Goal: Task Accomplishment & Management: Use online tool/utility

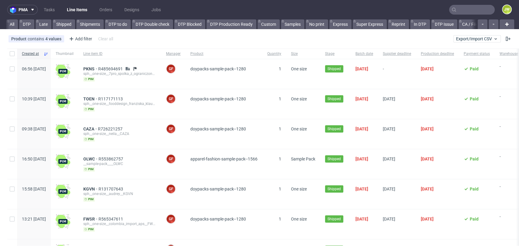
scroll to position [0, 1513]
drag, startPoint x: 420, startPoint y: 27, endPoint x: 415, endPoint y: 27, distance: 4.9
click at [432, 27] on link "All (copy)" at bounding box center [444, 24] width 25 height 10
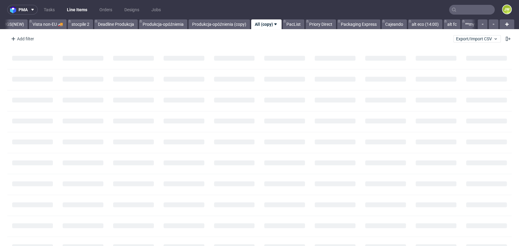
scroll to position [0, 1696]
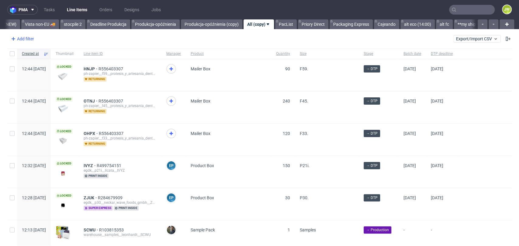
click at [17, 40] on div "Add filter" at bounding box center [22, 39] width 27 height 10
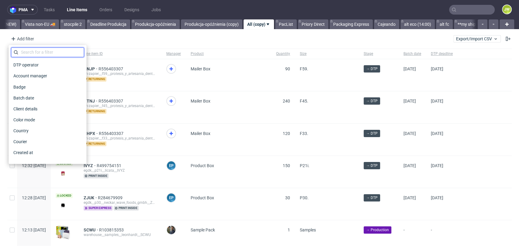
click at [28, 51] on input "text" at bounding box center [47, 52] width 73 height 10
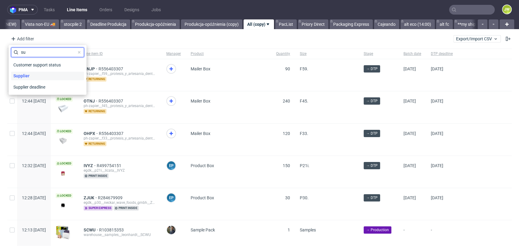
type input "su"
click at [25, 80] on span "Supplier" at bounding box center [21, 76] width 21 height 9
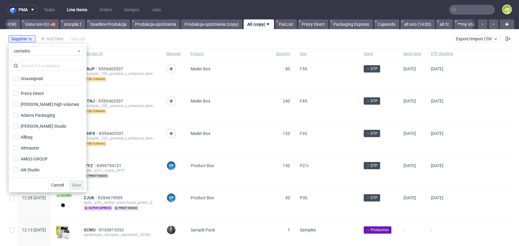
click at [25, 60] on div "Unassigned Priory Direct Adams high volumes Adams Packaging Adams Studio Allbag…" at bounding box center [48, 118] width 78 height 119
click at [26, 63] on input "text" at bounding box center [47, 66] width 73 height 10
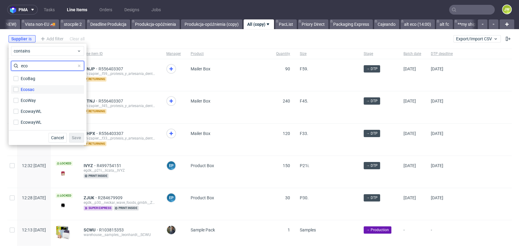
type input "eco"
click at [26, 89] on div "Ecosac" at bounding box center [28, 90] width 14 height 6
click at [18, 89] on input "Ecosac" at bounding box center [15, 89] width 5 height 5
checkbox input "true"
click at [78, 139] on span "Save" at bounding box center [76, 138] width 9 height 4
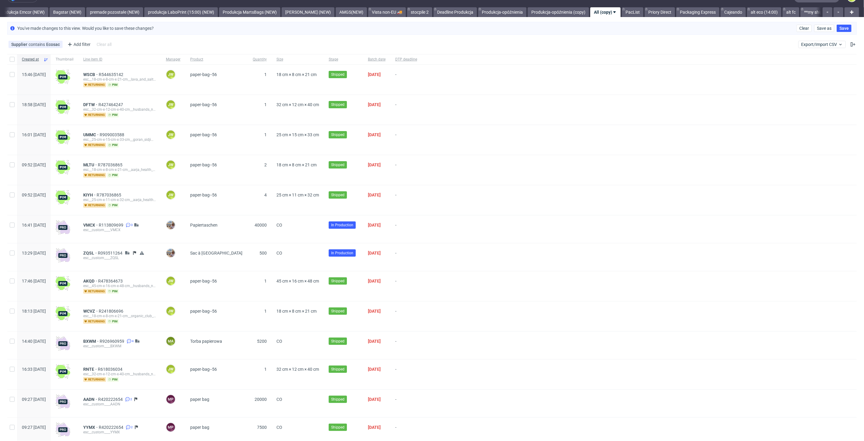
scroll to position [0, 0]
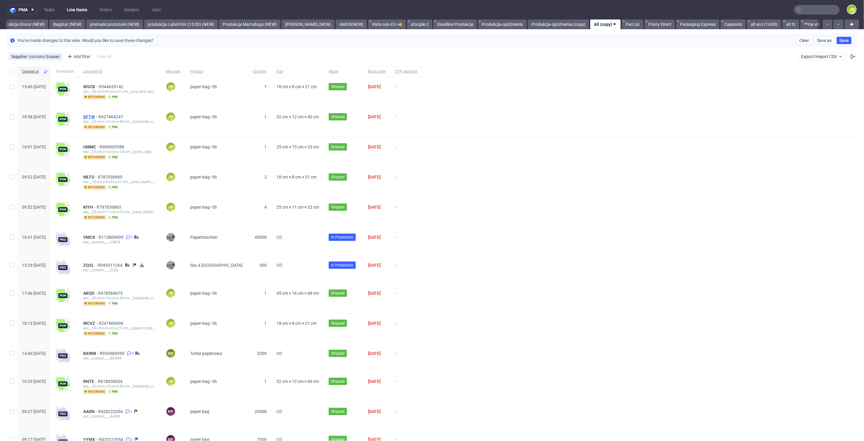
click at [98, 115] on span "DFTW" at bounding box center [90, 116] width 15 height 5
drag, startPoint x: 108, startPoint y: 147, endPoint x: 105, endPoint y: 22, distance: 124.9
click at [100, 147] on span "UMMC" at bounding box center [91, 146] width 16 height 5
click at [99, 85] on span "WSCB" at bounding box center [91, 86] width 16 height 5
click at [100, 146] on span "UMMC" at bounding box center [91, 146] width 16 height 5
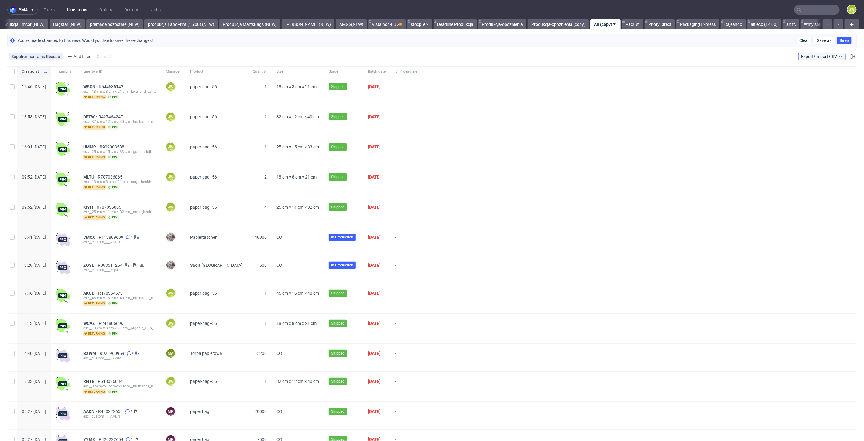
click at [519, 54] on span "Export/Import CSV" at bounding box center [822, 56] width 42 height 5
click at [519, 81] on link "Import shipments CSV" at bounding box center [803, 81] width 71 height 10
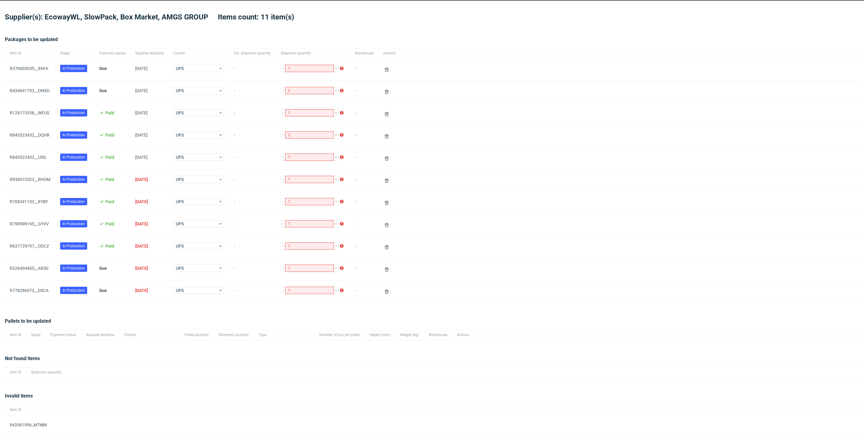
scroll to position [34, 0]
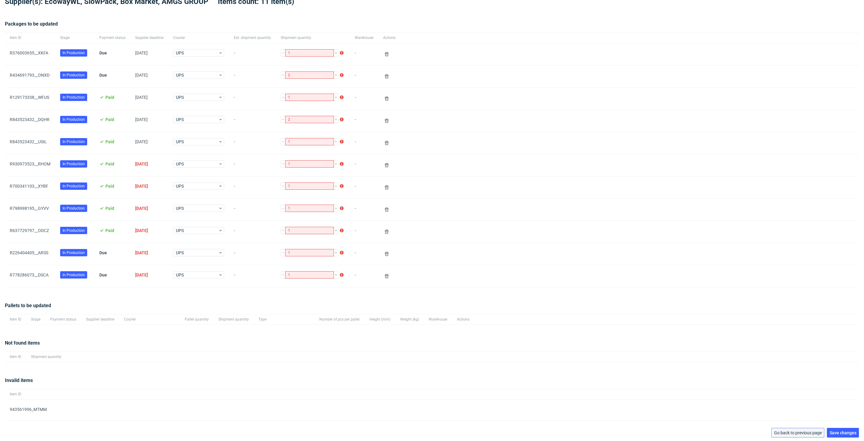
click at [519, 246] on span "Go back to previous page" at bounding box center [798, 432] width 48 height 4
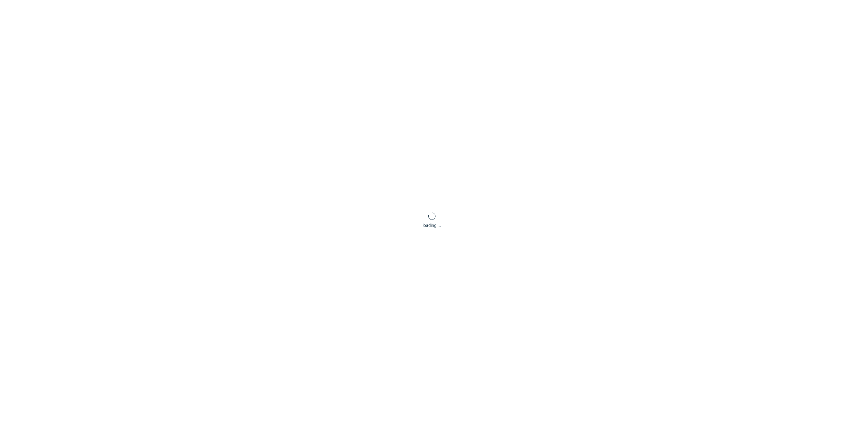
scroll to position [29, 0]
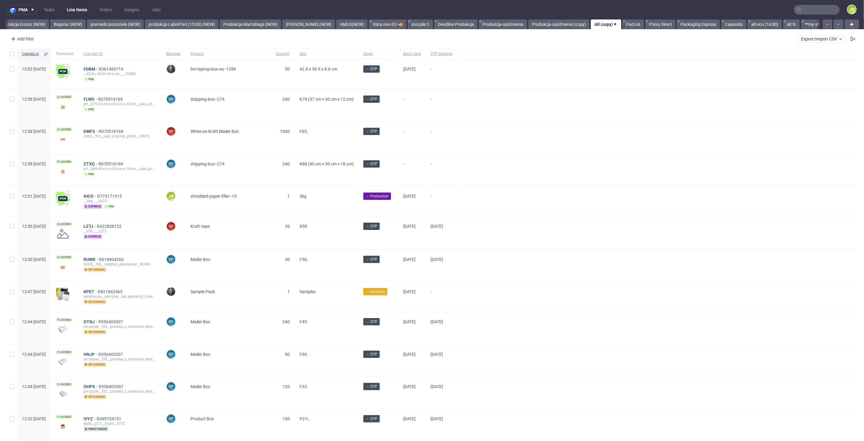
scroll to position [0, 1349]
click at [519, 41] on button "Export/Import CSV" at bounding box center [822, 38] width 47 height 7
click at [519, 63] on link "Import shipments CSV" at bounding box center [803, 64] width 71 height 10
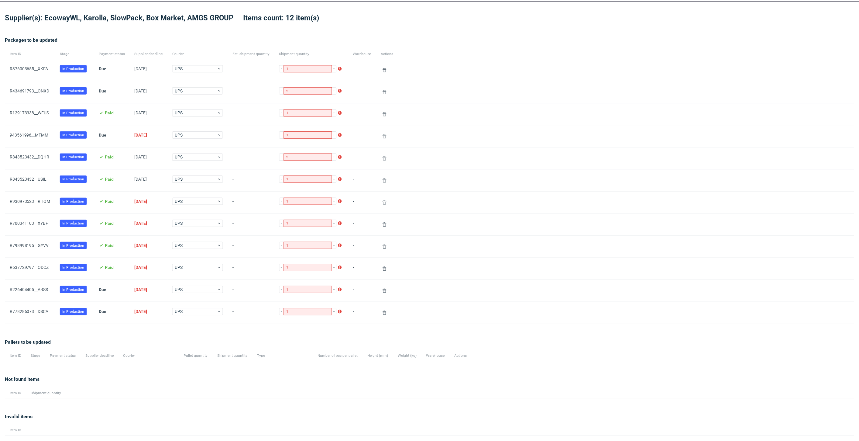
scroll to position [36, 0]
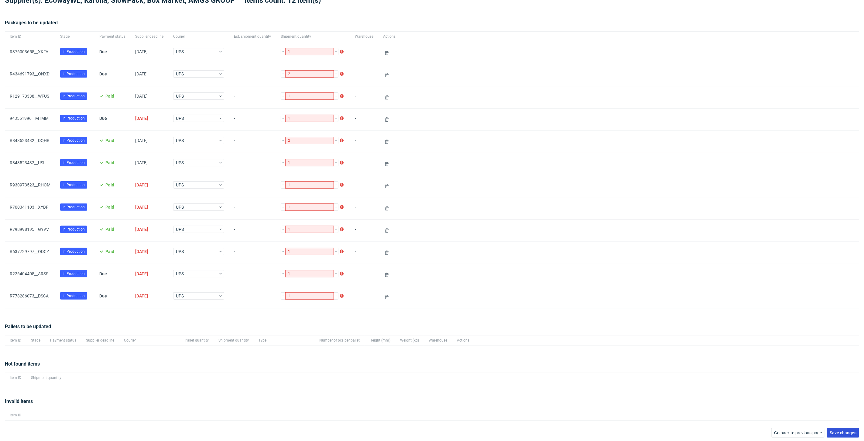
click at [519, 246] on button "Save changes" at bounding box center [843, 433] width 32 height 10
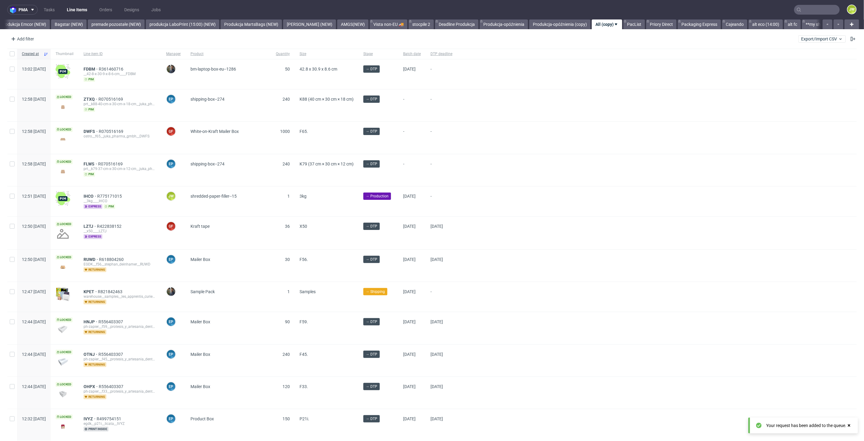
scroll to position [0, 1349]
click at [58, 24] on link "Bagstar (NEW)" at bounding box center [68, 24] width 36 height 10
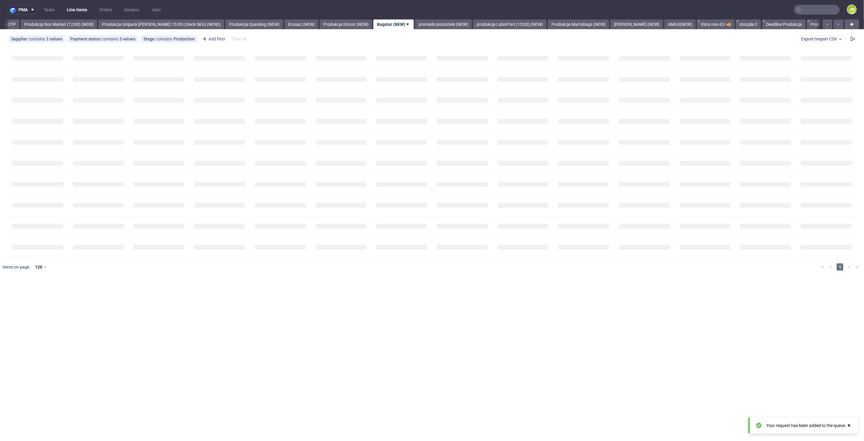
scroll to position [0, 1001]
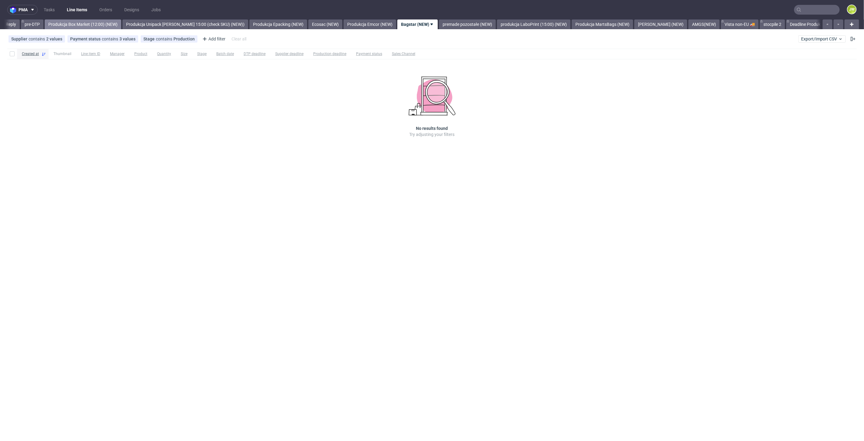
click at [79, 24] on link "Produkcja Box Market (12:00) (NEW)" at bounding box center [83, 24] width 77 height 10
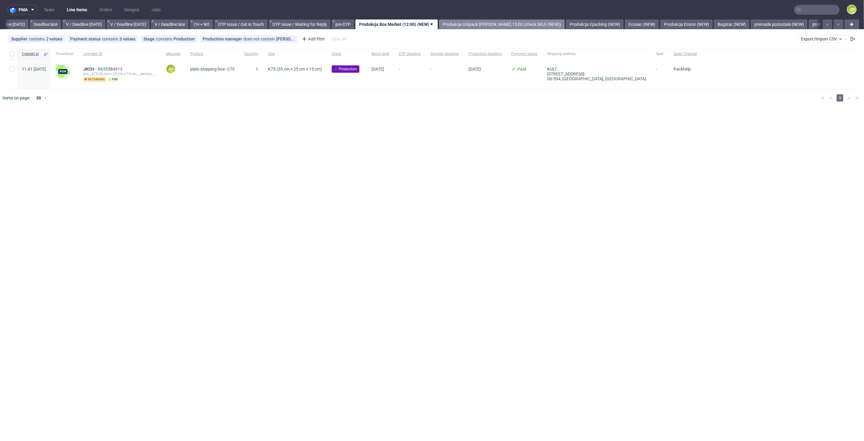
click at [519, 25] on link "Produkcja Unipack około 15:00 (check SKU) (NEW))" at bounding box center [502, 24] width 126 height 10
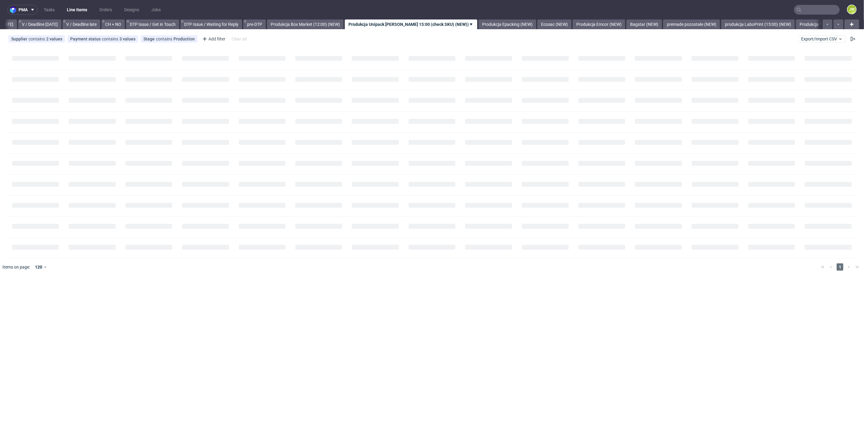
scroll to position [0, 782]
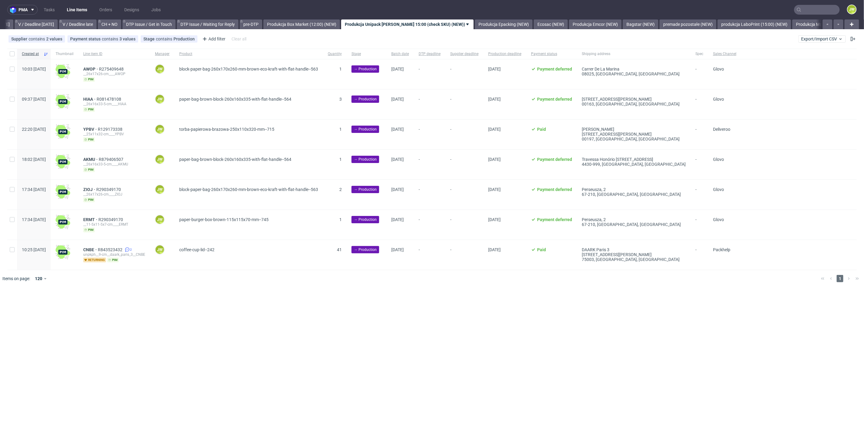
click at [235, 246] on div "pma Tasks Line Items Orders Designs Jobs JW All DTP Late Shipped Shipments DTP …" at bounding box center [432, 220] width 864 height 441
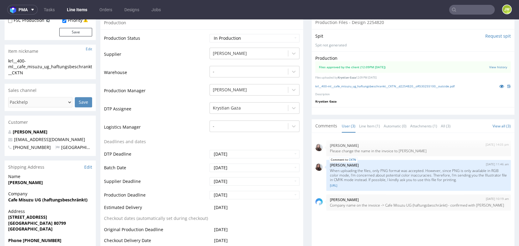
scroll to position [202, 0]
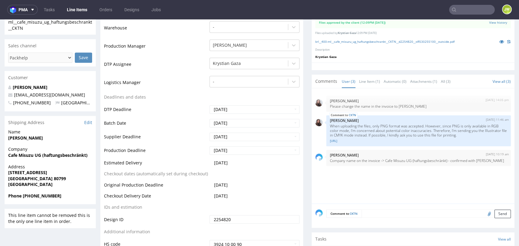
click at [159, 115] on td "DTP Deadline" at bounding box center [156, 112] width 104 height 14
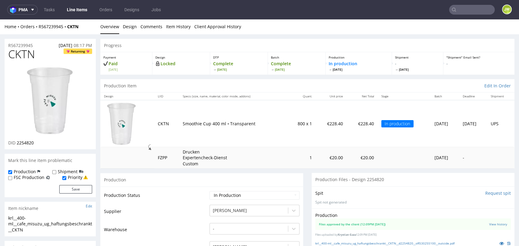
scroll to position [0, 0]
click at [150, 84] on div "Production Item Edit In Order" at bounding box center [307, 86] width 414 height 13
click at [377, 144] on td "In production" at bounding box center [403, 124] width 53 height 47
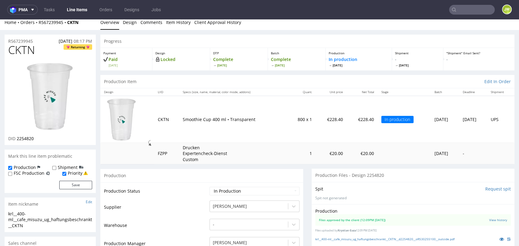
scroll to position [67, 0]
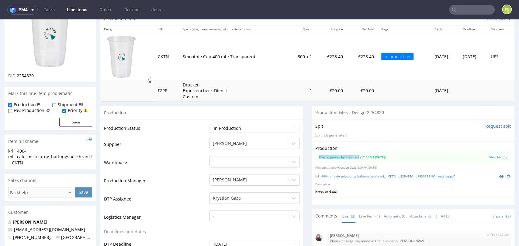
drag, startPoint x: 312, startPoint y: 159, endPoint x: 353, endPoint y: 161, distance: 42.0
click at [353, 161] on z-tile__section--no-border "Files approved by the client (12:09PM 23 Sep 2025) View history" at bounding box center [412, 158] width 195 height 12
click at [155, 67] on td "CKTN" at bounding box center [166, 56] width 25 height 47
